Goal: Submit feedback/report problem

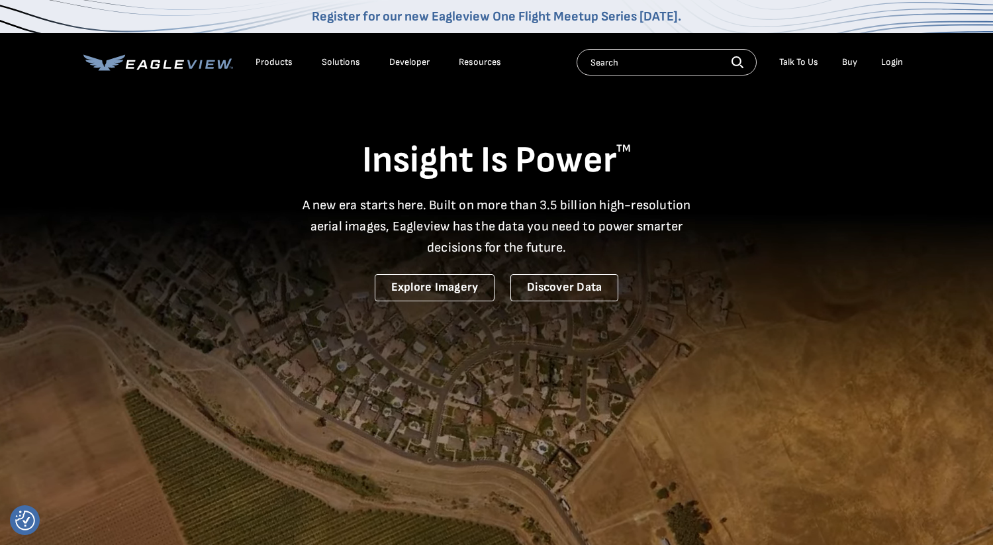
click at [855, 62] on link "Buy" at bounding box center [849, 62] width 15 height 12
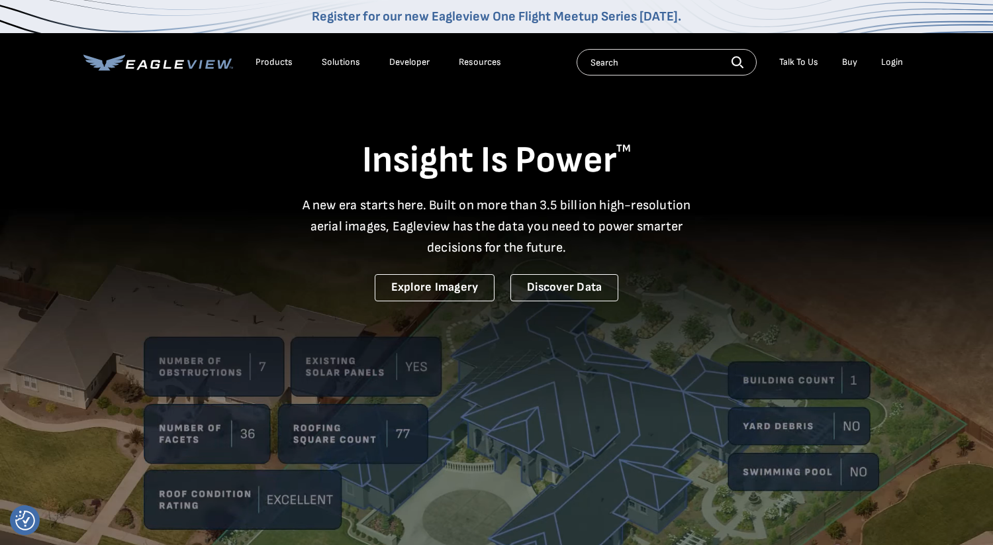
click at [884, 62] on div "Login" at bounding box center [892, 62] width 22 height 12
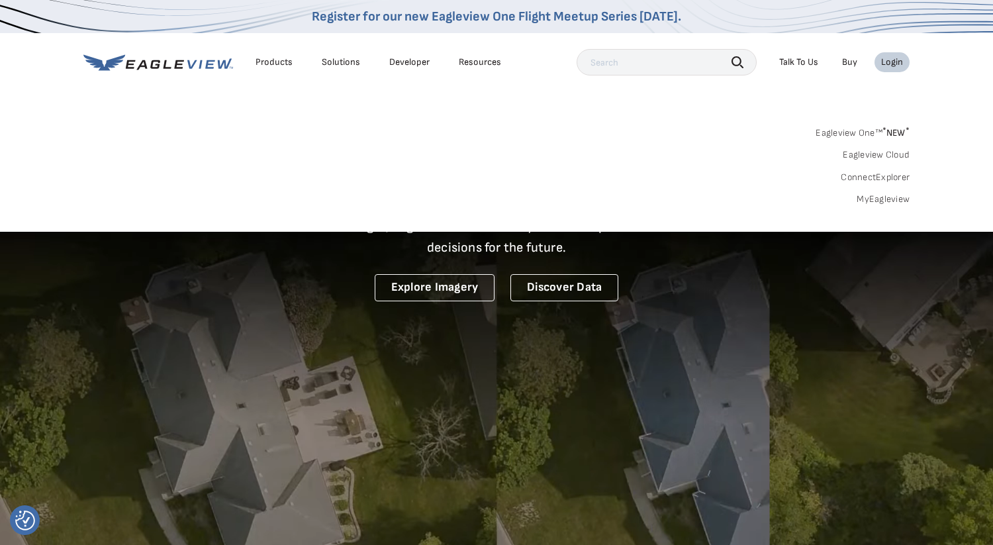
click at [894, 59] on div "Login" at bounding box center [892, 62] width 22 height 12
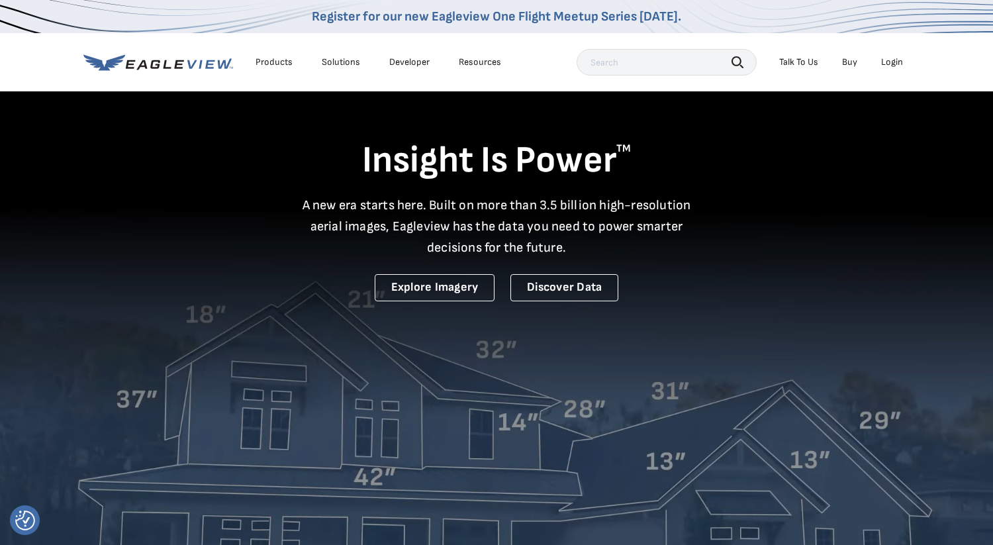
click at [894, 59] on div "Login" at bounding box center [892, 62] width 22 height 12
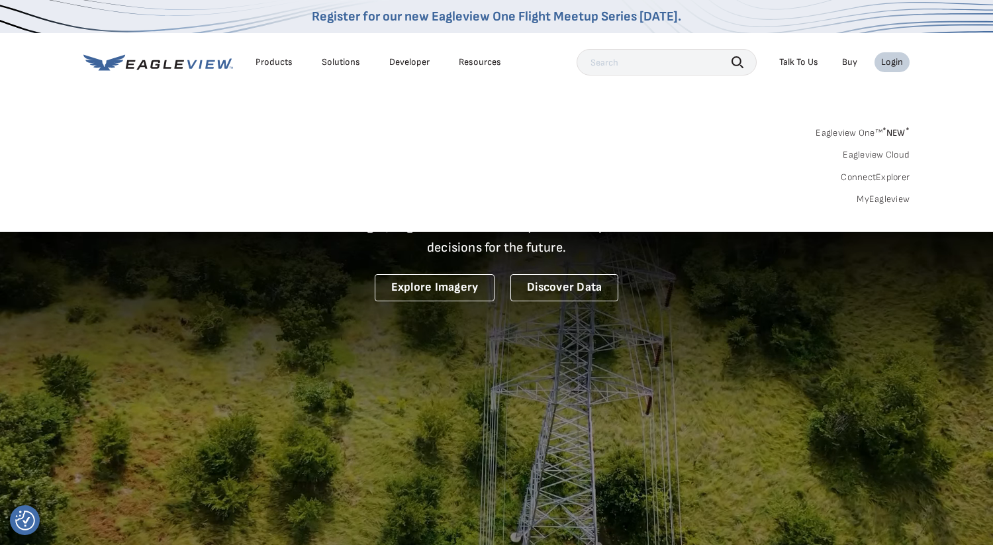
click at [888, 200] on link "MyEagleview" at bounding box center [883, 199] width 53 height 12
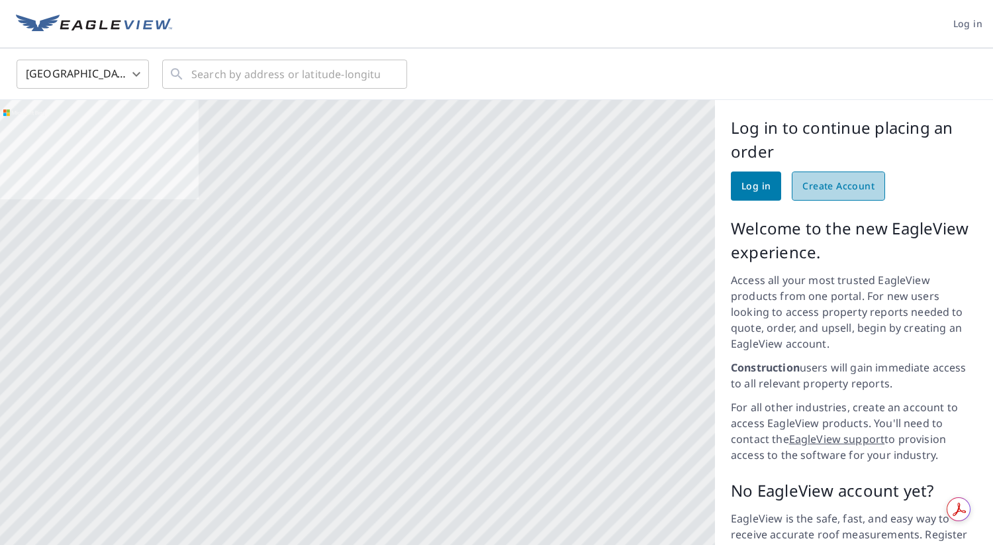
click at [838, 184] on span "Create Account" at bounding box center [838, 186] width 72 height 17
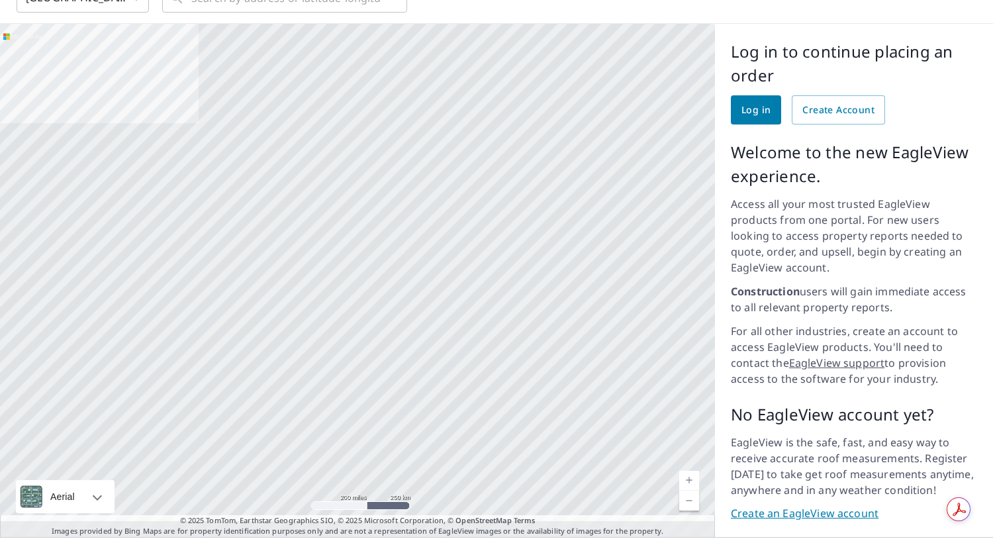
scroll to position [86, 0]
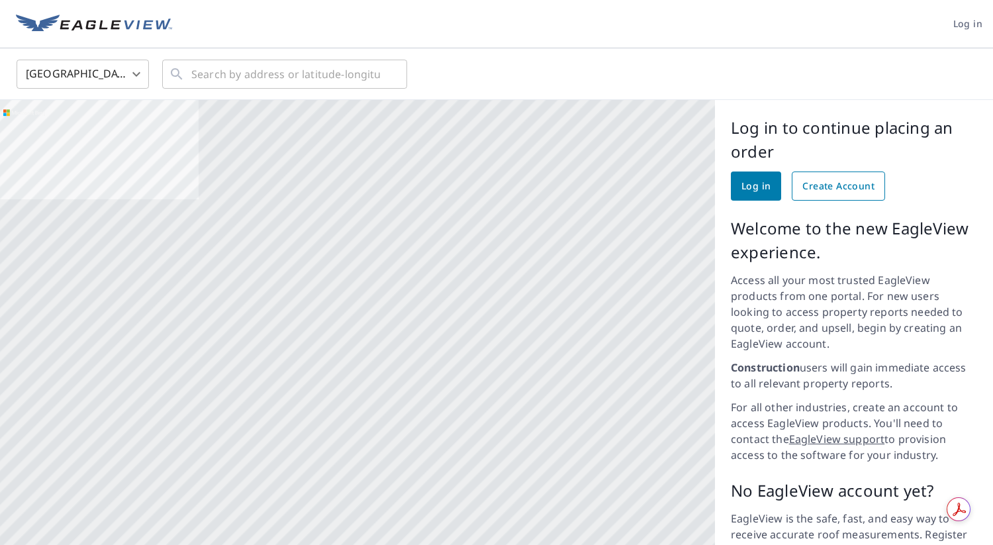
drag, startPoint x: 0, startPoint y: 0, endPoint x: 849, endPoint y: 185, distance: 868.7
click at [849, 185] on span "Create Account" at bounding box center [838, 186] width 72 height 17
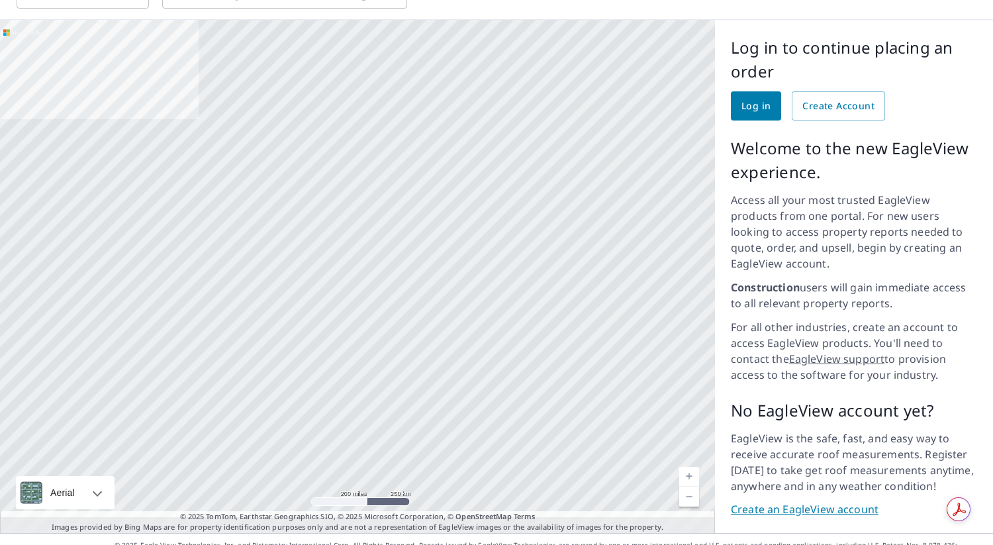
scroll to position [86, 0]
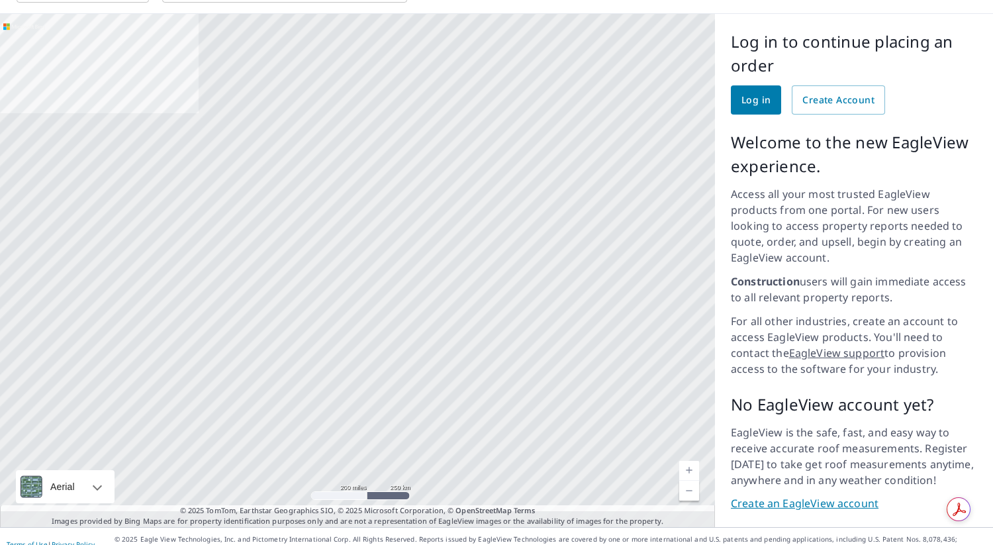
click at [784, 496] on link "Create an EagleView account" at bounding box center [854, 503] width 246 height 15
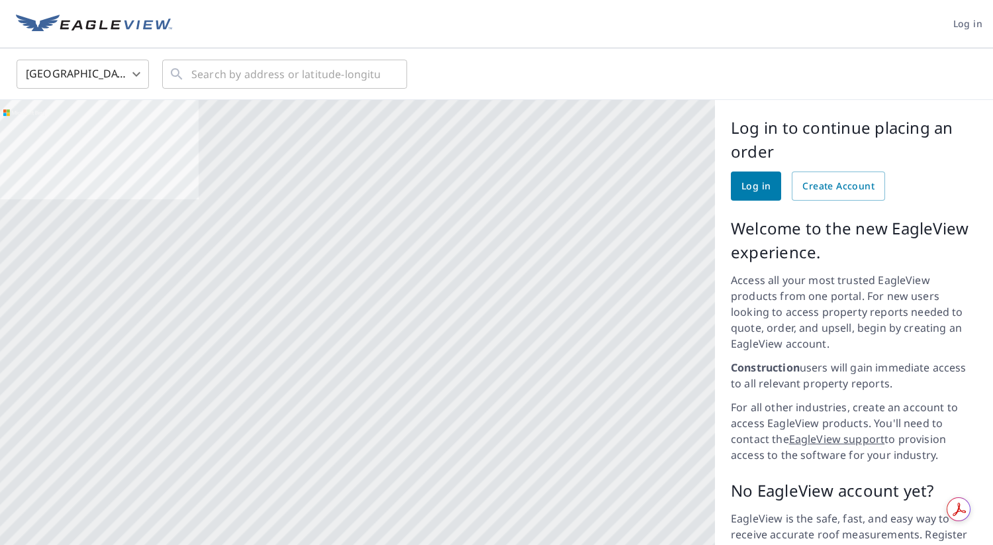
click at [971, 28] on span "Log in" at bounding box center [967, 24] width 29 height 17
click at [875, 183] on link "Create Account" at bounding box center [838, 185] width 93 height 29
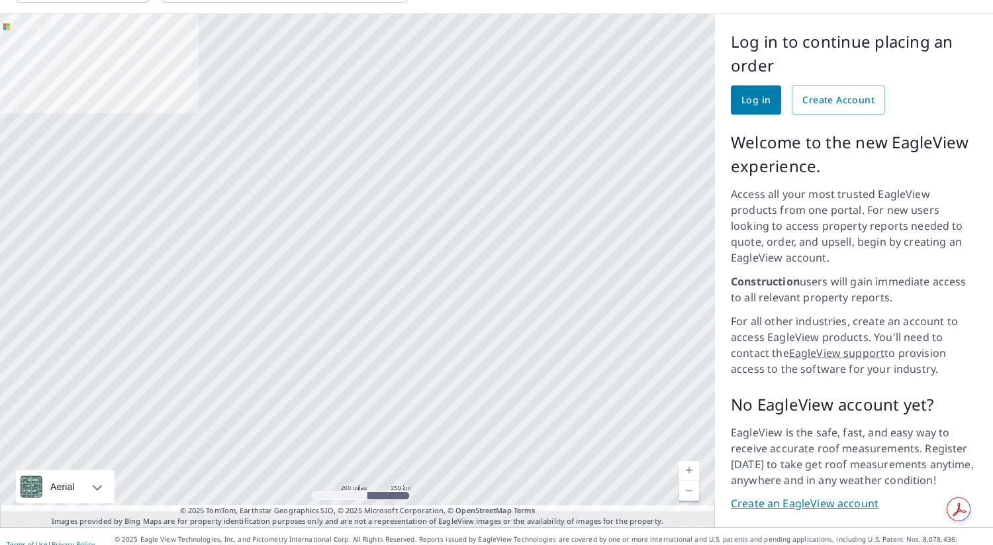
click at [812, 496] on link "Create an EagleView account" at bounding box center [854, 503] width 246 height 15
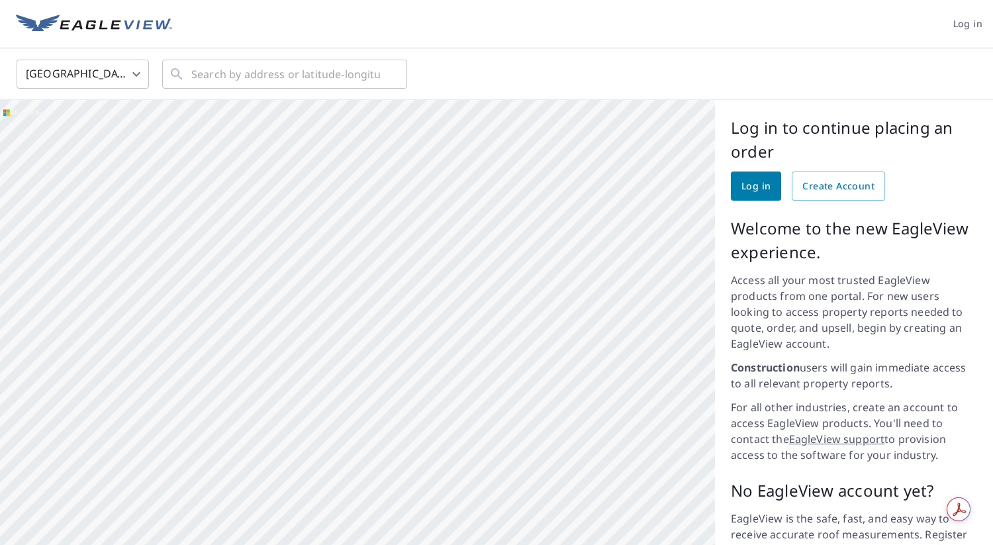
drag, startPoint x: 667, startPoint y: 483, endPoint x: 601, endPoint y: 373, distance: 128.0
click at [601, 372] on div at bounding box center [357, 356] width 715 height 513
click at [833, 185] on span "Create Account" at bounding box center [838, 186] width 72 height 17
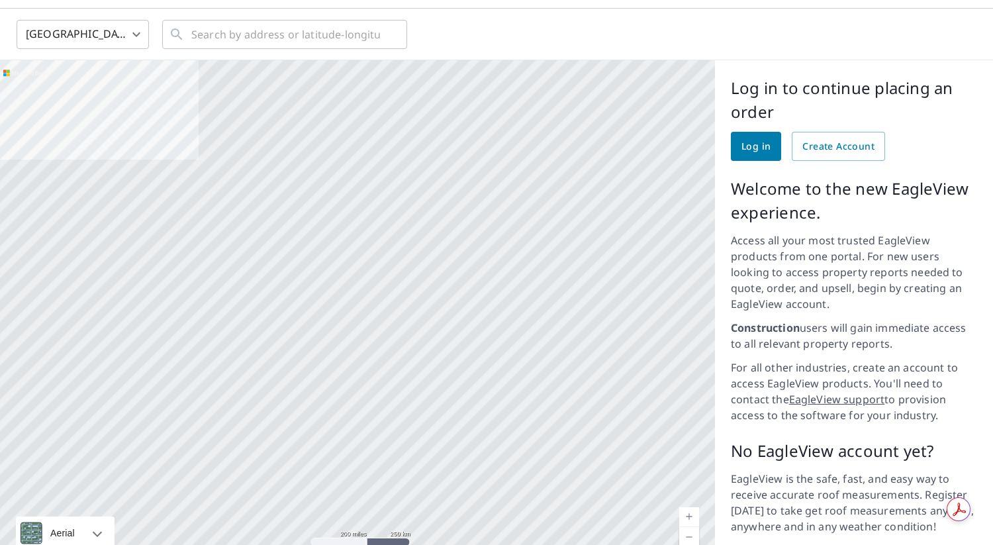
scroll to position [86, 0]
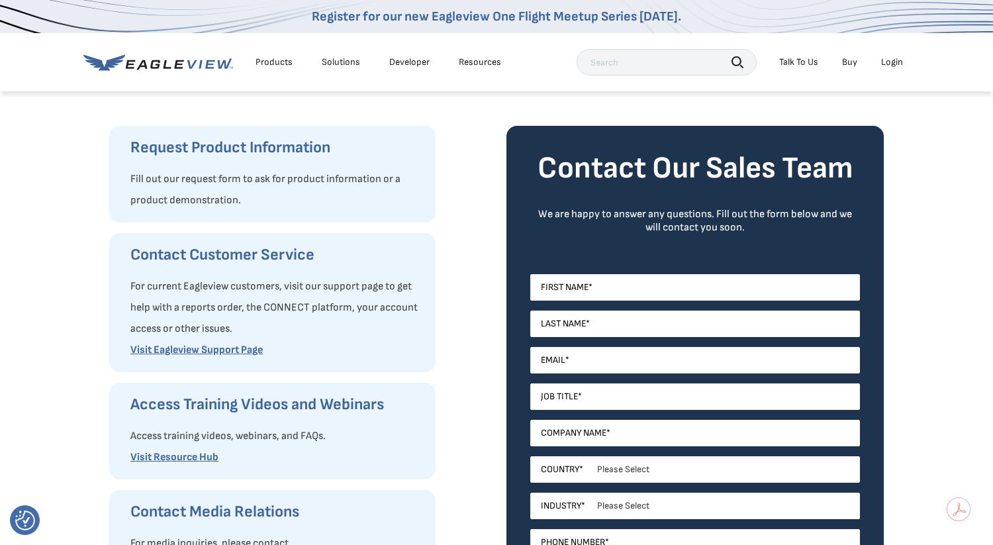
scroll to position [121, 0]
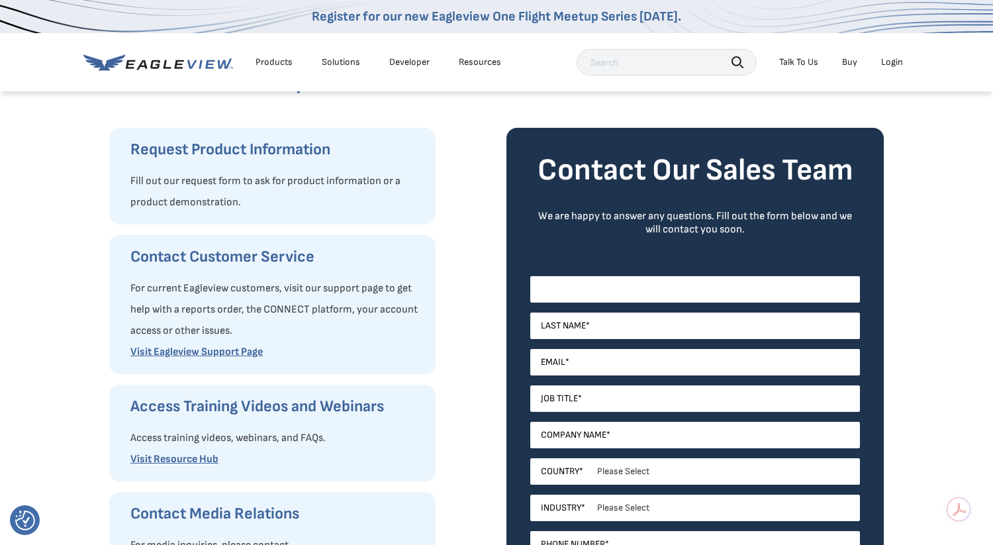
click at [632, 283] on input "First Name *" at bounding box center [695, 289] width 330 height 26
type input "[PERSON_NAME]"
click at [617, 318] on input "Last Name *" at bounding box center [695, 325] width 330 height 26
type input "[PERSON_NAME]"
click at [591, 366] on input "Email *" at bounding box center [695, 362] width 330 height 26
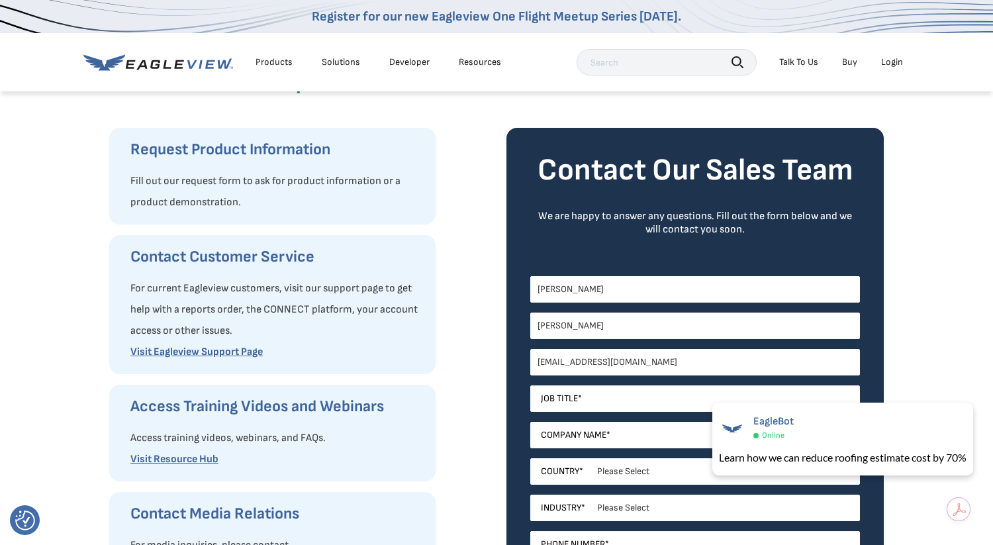
type input "[EMAIL_ADDRESS][DOMAIN_NAME]"
click at [569, 404] on input "Job Title *" at bounding box center [695, 398] width 330 height 26
type input "Owner"
click at [578, 434] on input "Company Name *" at bounding box center [695, 435] width 330 height 26
click at [585, 435] on input "[US_STATE] SUn and Storm" at bounding box center [695, 435] width 330 height 26
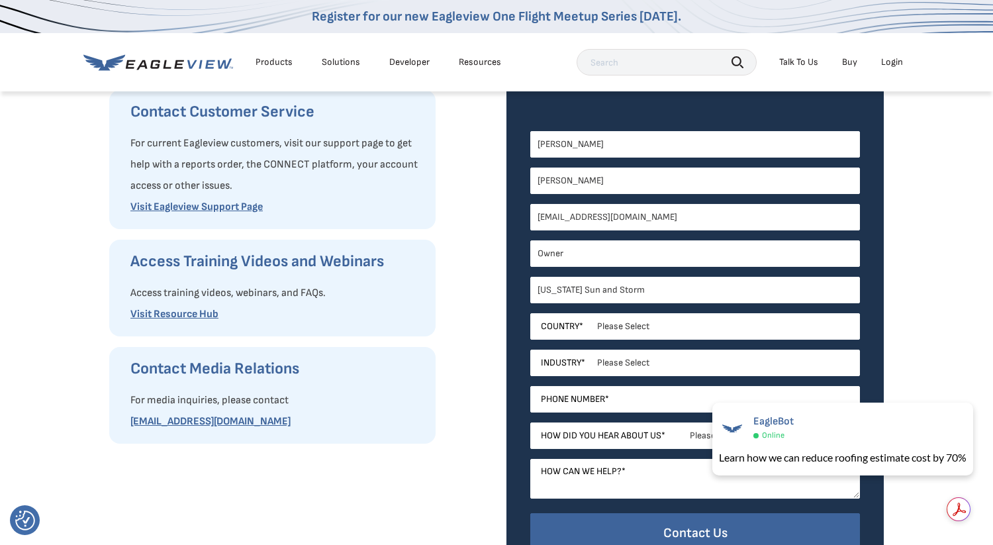
scroll to position [307, 0]
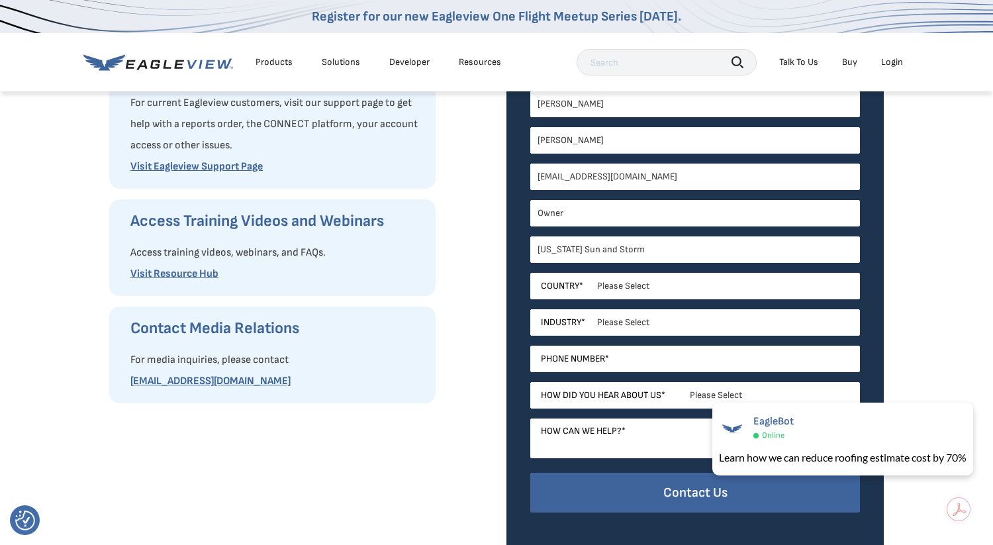
type input "[US_STATE] Sun and Storm"
click at [694, 288] on select "Please Select [GEOGRAPHIC_DATA] [GEOGRAPHIC_DATA] [GEOGRAPHIC_DATA] [GEOGRAPHIC…" at bounding box center [695, 286] width 330 height 26
select select "[GEOGRAPHIC_DATA]"
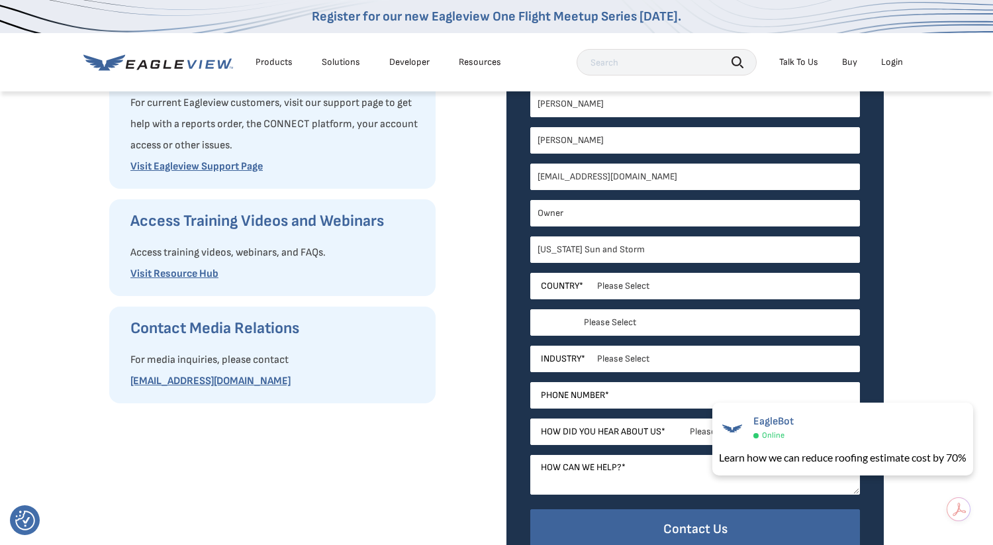
click at [667, 320] on select "Please Select [US_STATE] [US_STATE] [GEOGRAPHIC_DATA] [US_STATE] [US_STATE] [GE…" at bounding box center [695, 322] width 330 height 26
select select "[US_STATE]"
click at [642, 350] on select "Please Select Architects & Engineering Construction Electric/Gas Utilities Gove…" at bounding box center [695, 359] width 330 height 26
select select "Construction"
click at [628, 392] on input "Phone Number *" at bounding box center [695, 395] width 330 height 26
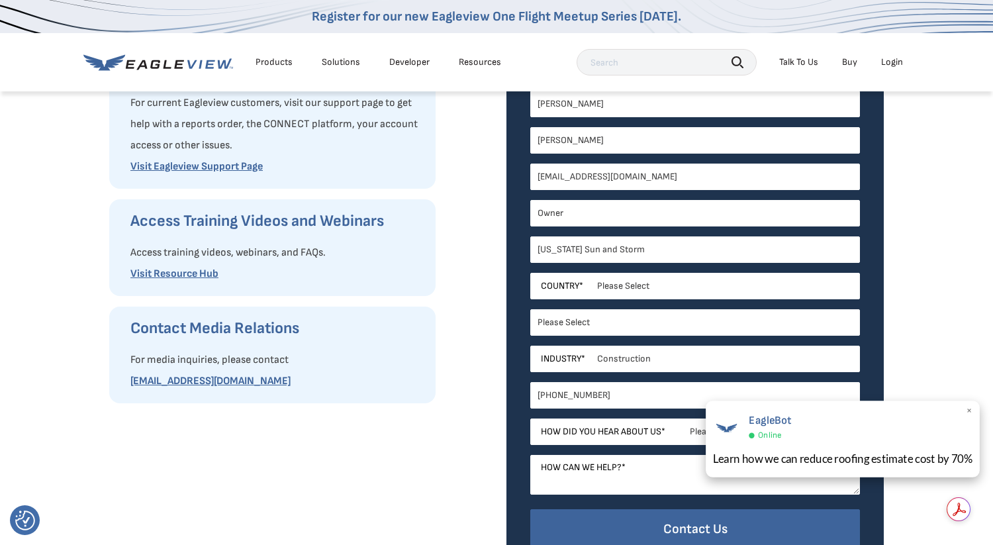
type input "[PHONE_NUMBER]"
click at [972, 410] on span "×" at bounding box center [969, 411] width 7 height 14
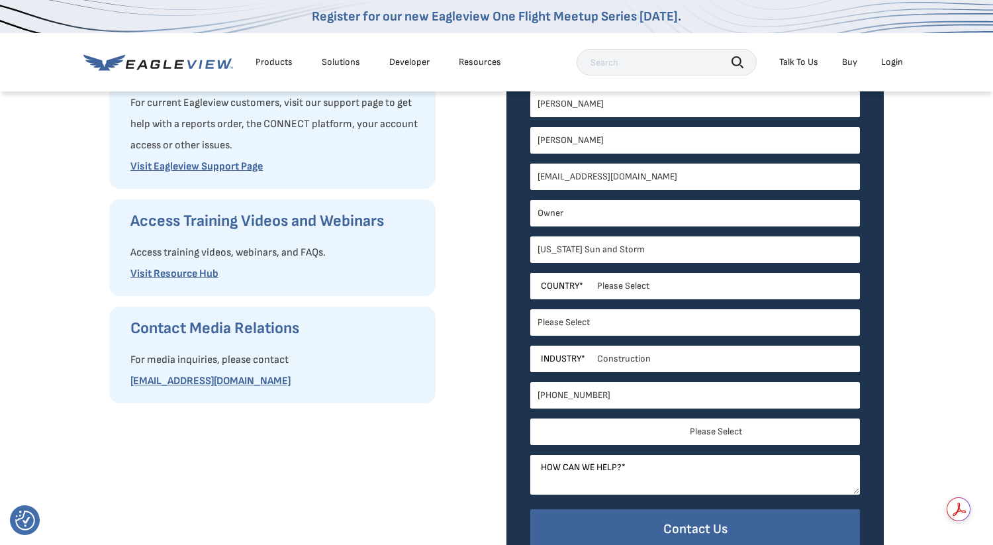
click at [770, 430] on select "Please Select Search Engine Social Media Word of Mouth Podcast Online Advertise…" at bounding box center [695, 431] width 330 height 26
select select "Other"
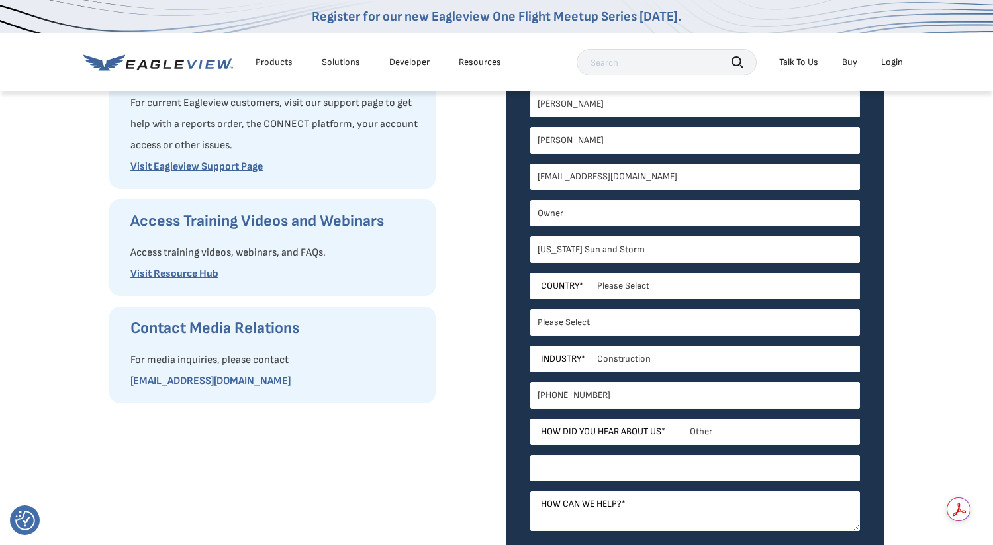
click at [691, 467] on input "Other *" at bounding box center [695, 468] width 330 height 26
type input "Been using the tool with another company"
click at [694, 501] on textarea "How can we help? *" at bounding box center [695, 511] width 330 height 40
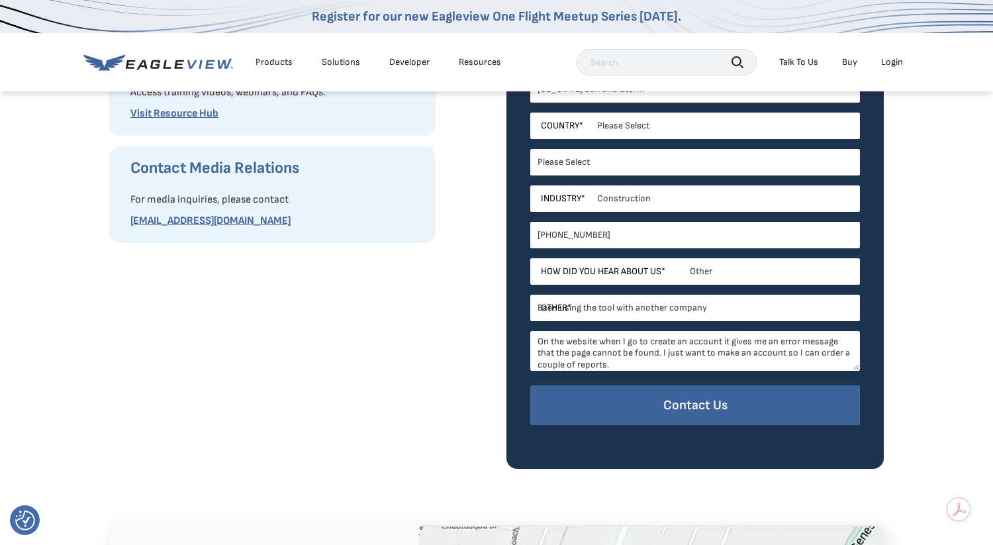
scroll to position [473, 0]
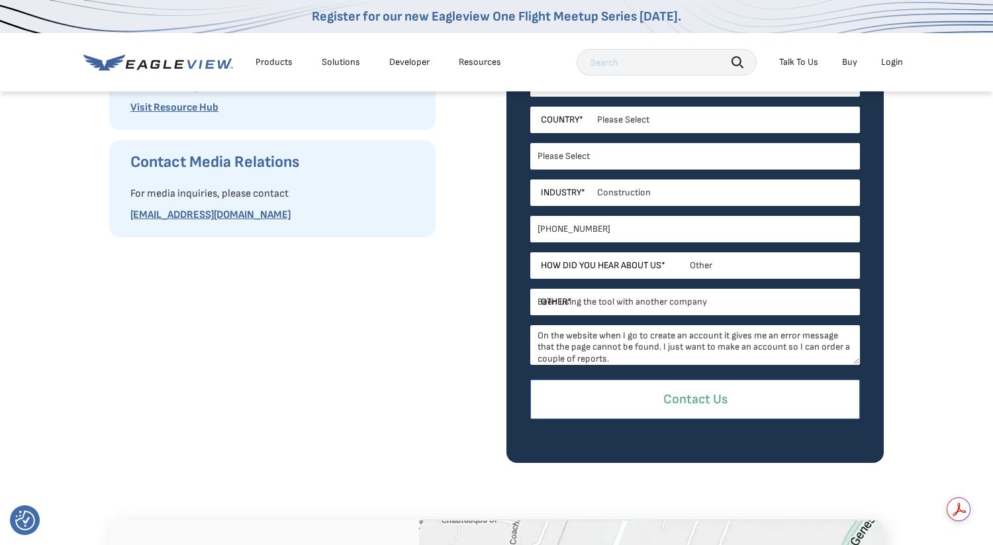
type textarea "On the website when I go to create an account it gives me an error message that…"
click at [728, 400] on input "Contact Us" at bounding box center [695, 399] width 330 height 40
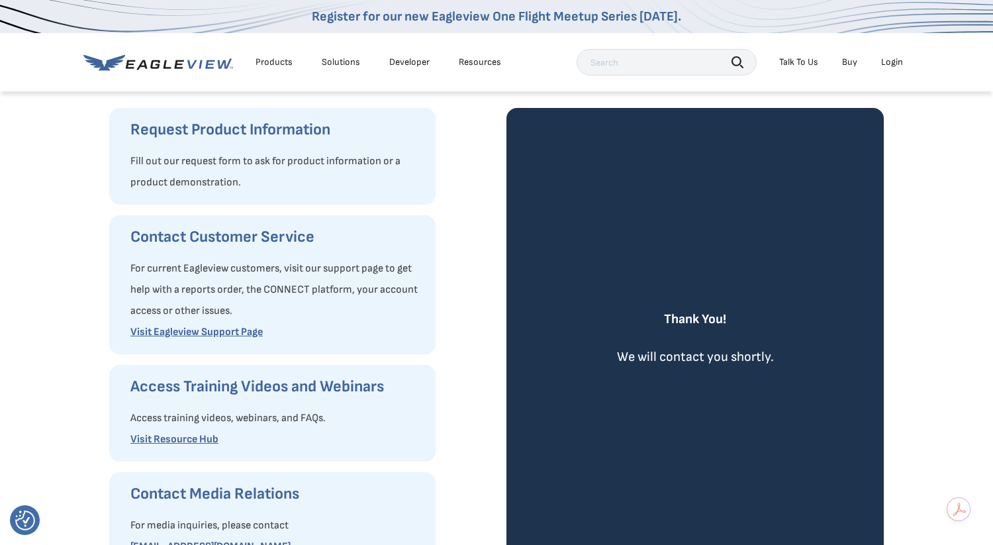
scroll to position [0, 0]
